Goal: Information Seeking & Learning: Learn about a topic

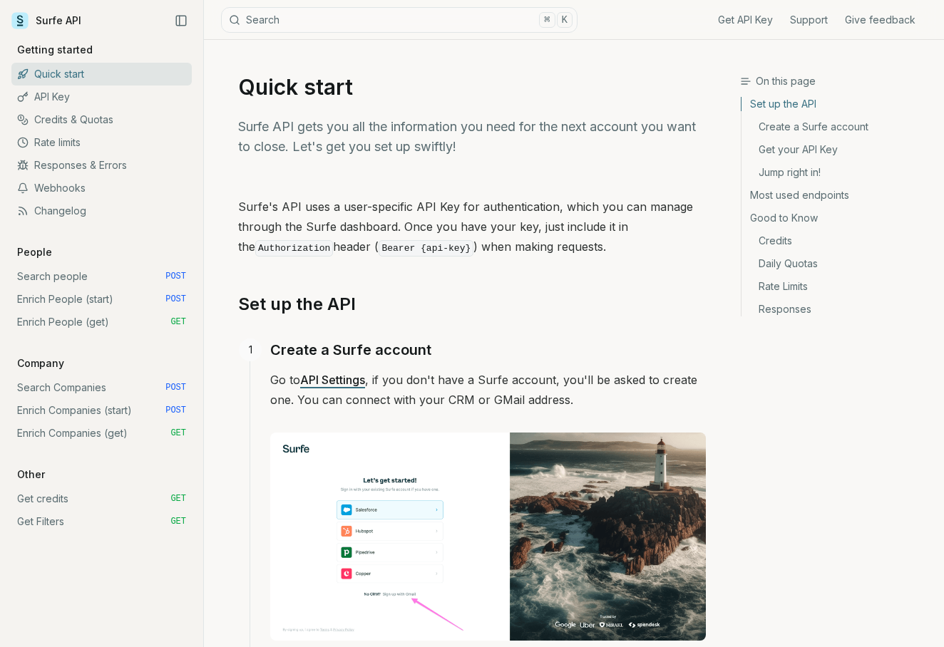
click at [103, 113] on link "Credits & Quotas" at bounding box center [101, 119] width 180 height 23
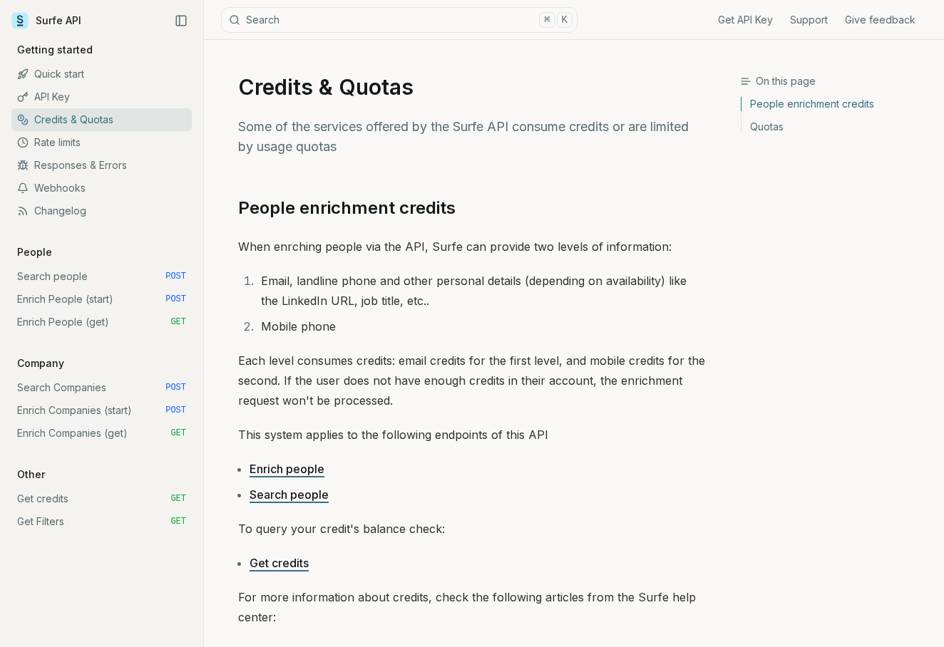
click at [94, 146] on link "Rate limits" at bounding box center [101, 142] width 180 height 23
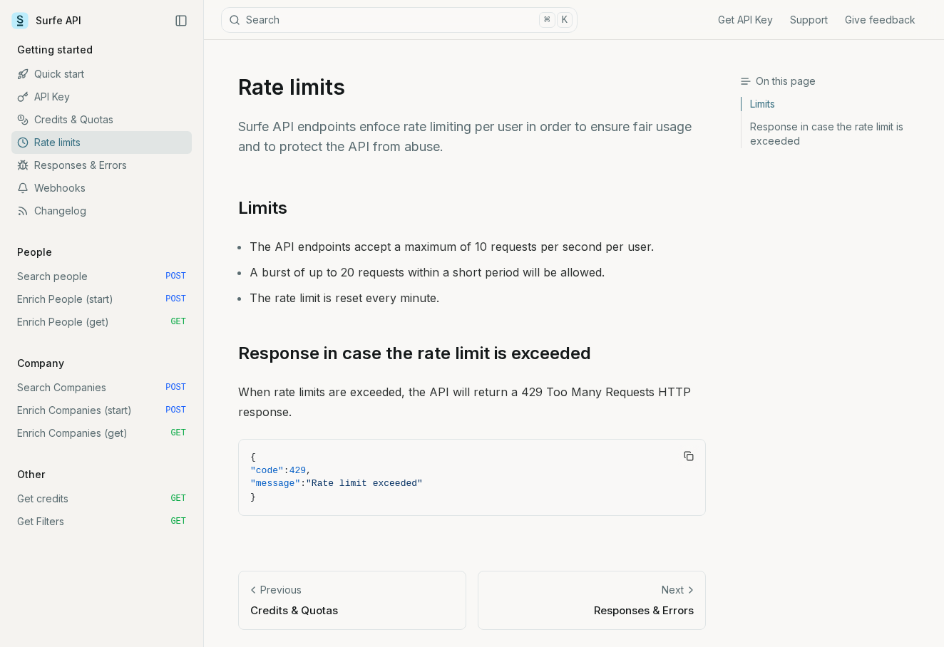
click at [98, 162] on link "Responses & Errors" at bounding box center [101, 165] width 180 height 23
